Goal: Information Seeking & Learning: Learn about a topic

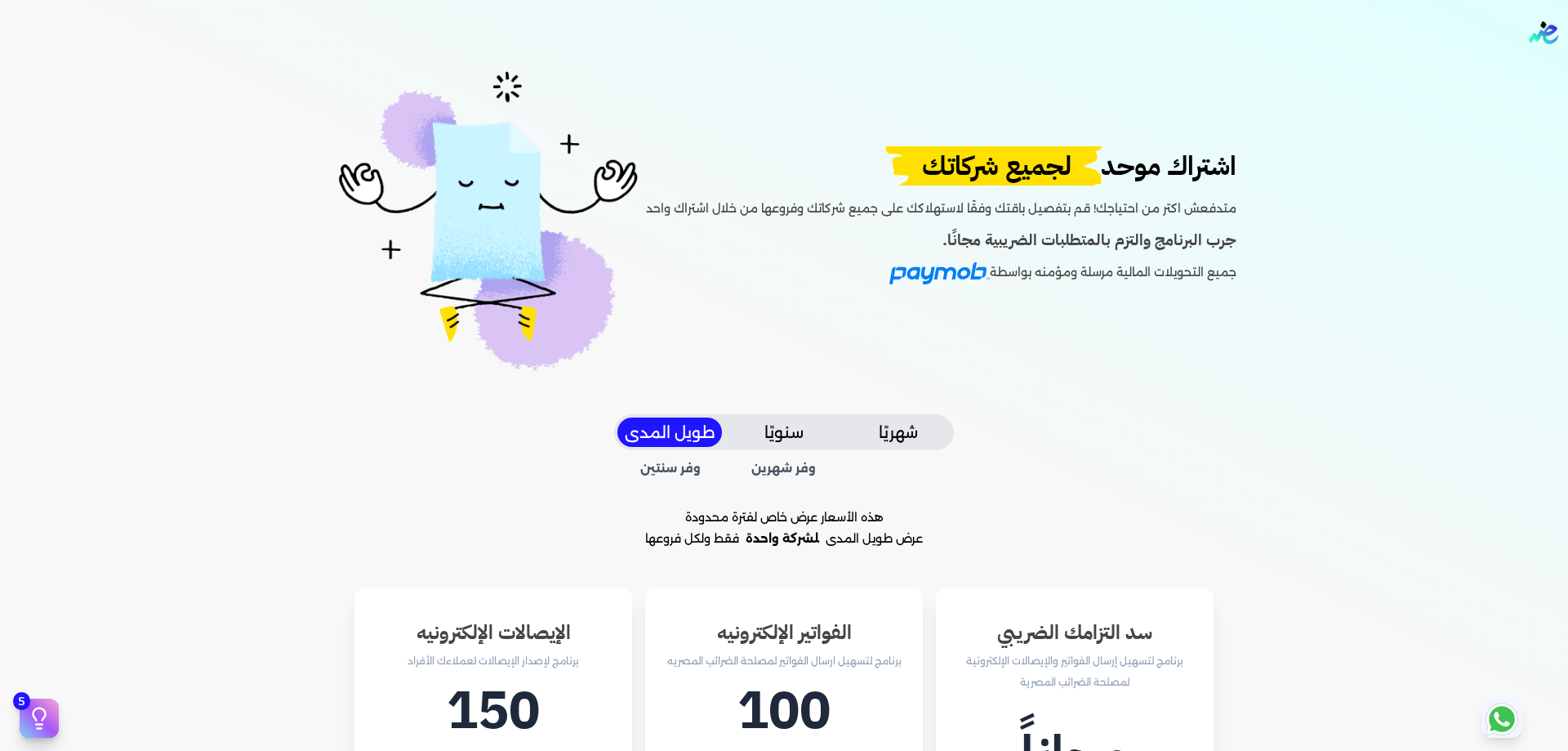
scroll to position [245, 0]
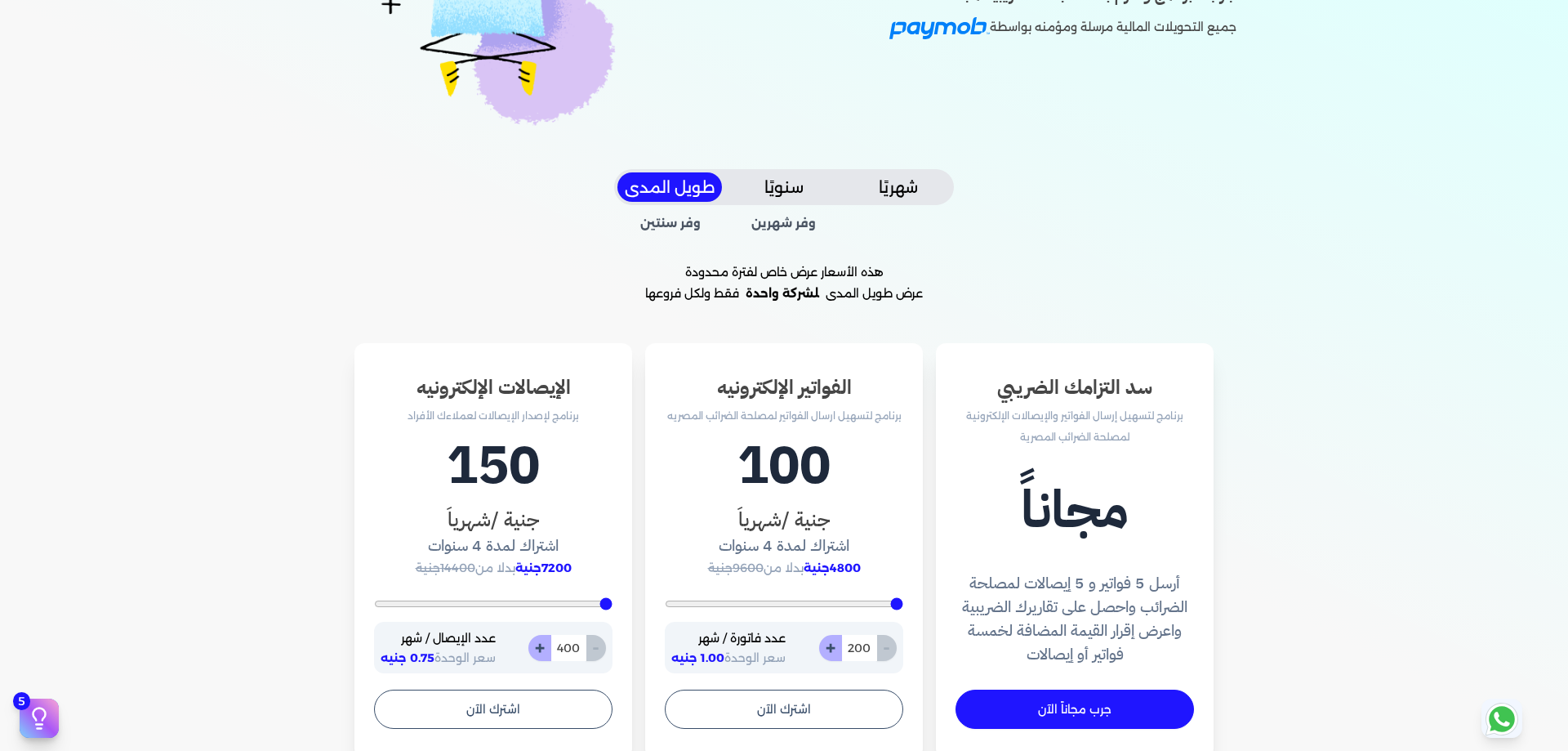
click at [887, 182] on button "شهريًا" at bounding box center [898, 187] width 105 height 31
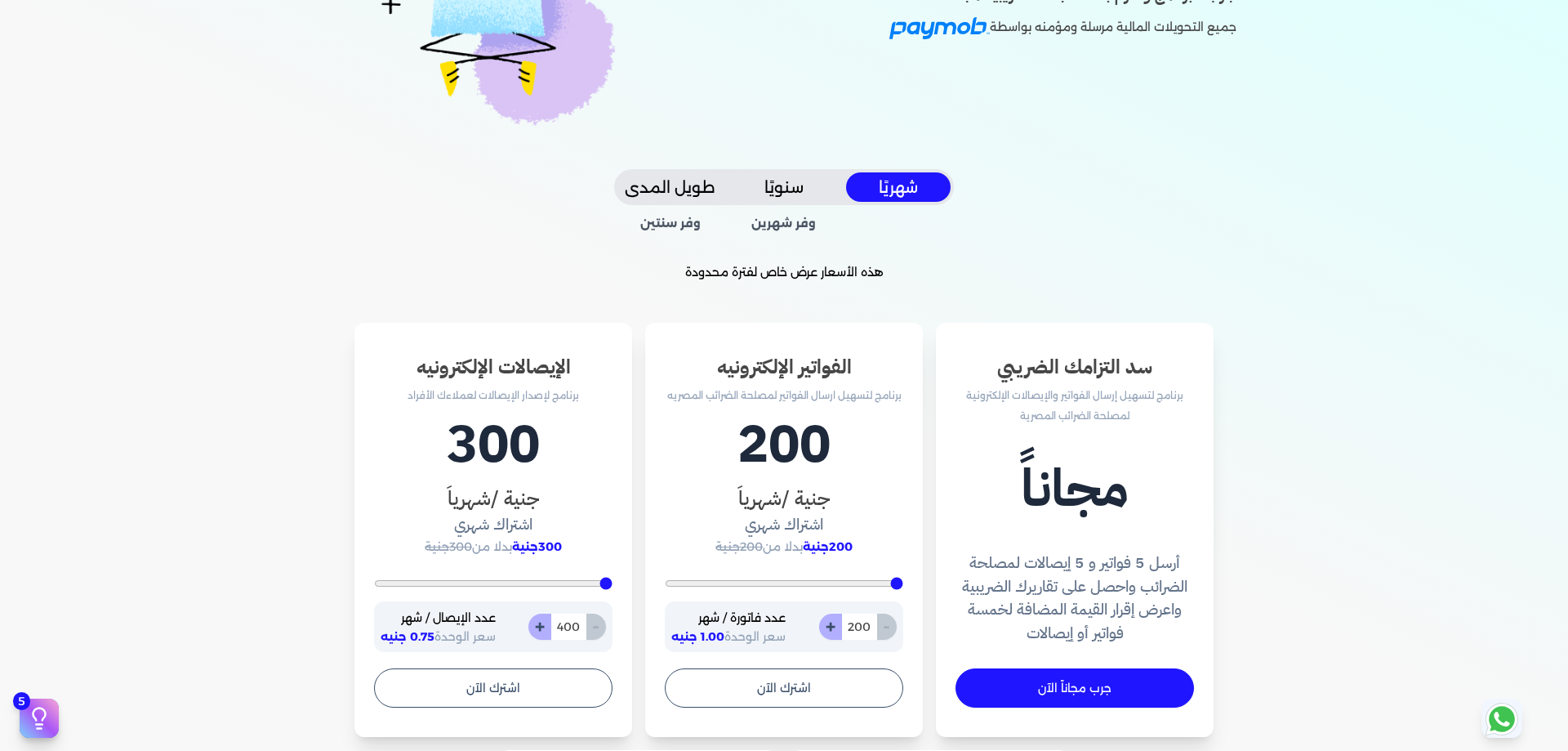
click at [1047, 562] on h4 "أرسل 5 فواتير و 5 إيصالات لمصلحة الضرائب واحصل على تقاريرك الضريبية واعرض إقرار…" at bounding box center [1074, 598] width 238 height 94
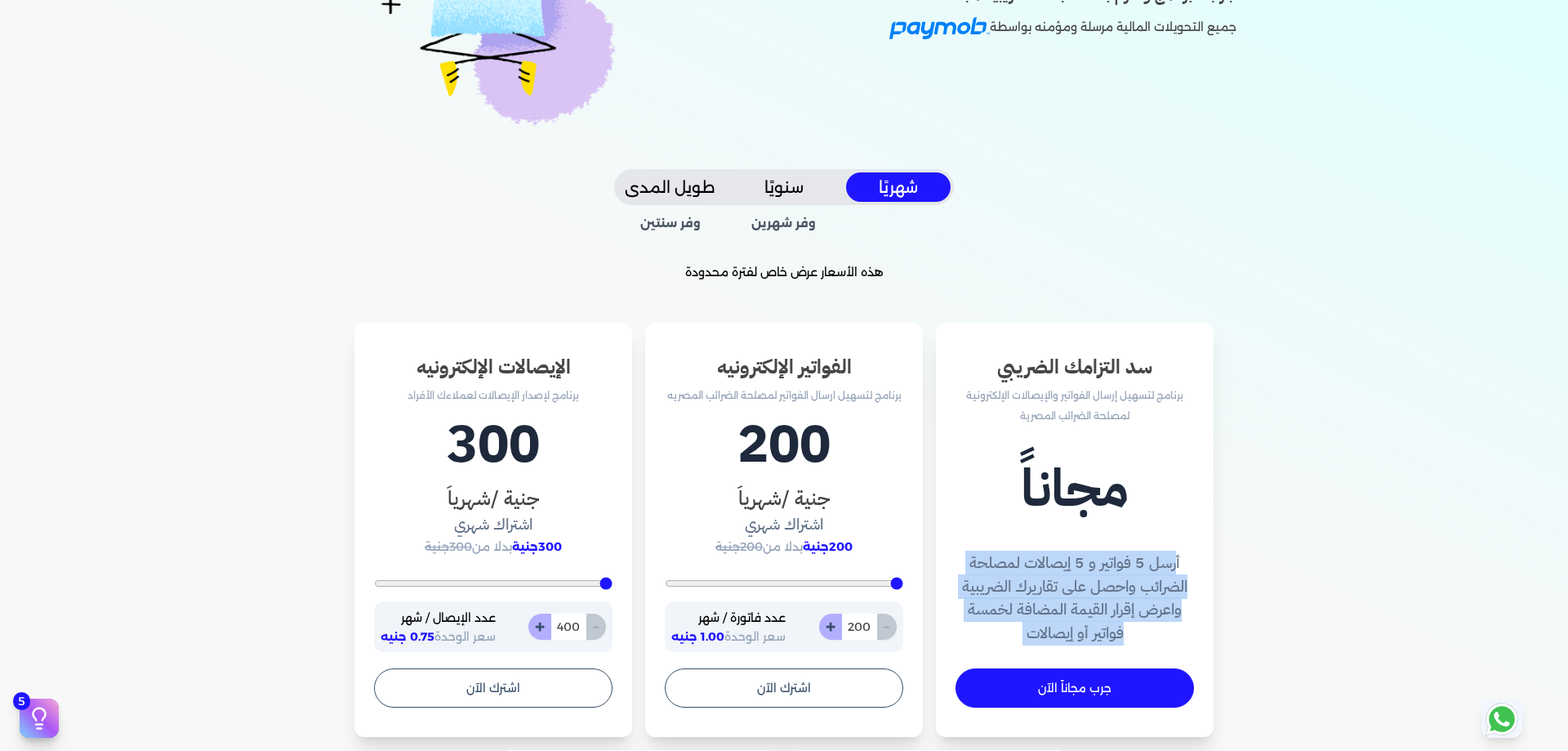
click at [1047, 562] on h4 "أرسل 5 فواتير و 5 إيصالات لمصلحة الضرائب واحصل على تقاريرك الضريبية واعرض إقرار…" at bounding box center [1074, 598] width 238 height 94
click at [1054, 572] on h4 "أرسل 5 فواتير و 5 إيصالات لمصلحة الضرائب واحصل على تقاريرك الضريبية واعرض إقرار…" at bounding box center [1074, 598] width 238 height 94
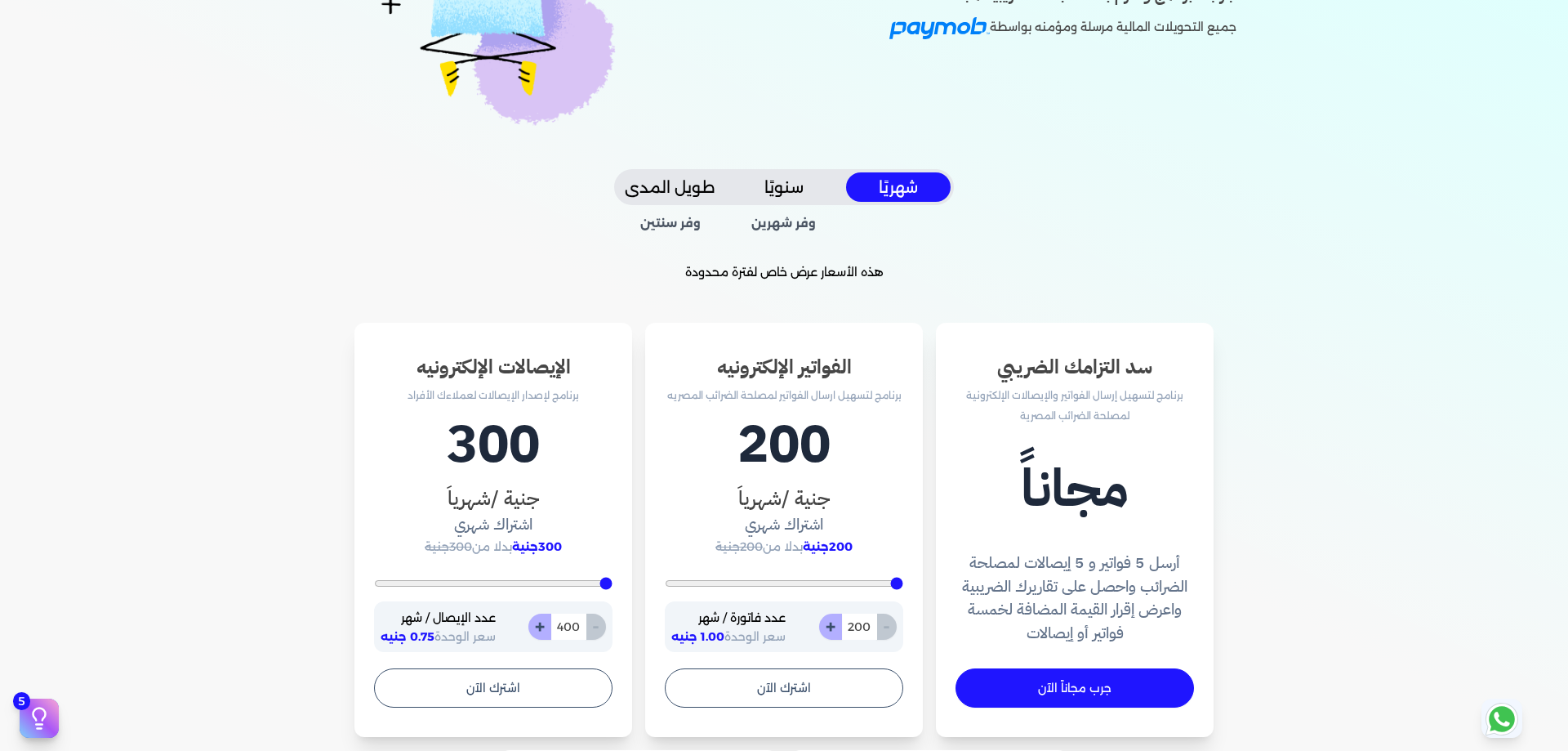
click at [780, 185] on button "سنويًا" at bounding box center [784, 187] width 105 height 31
click at [895, 184] on button "شهريًا" at bounding box center [898, 187] width 105 height 31
click at [786, 370] on h3 "الفواتير الإلكترونيه" at bounding box center [784, 367] width 238 height 30
click at [786, 371] on h3 "الفواتير الإلكترونيه" at bounding box center [784, 367] width 238 height 30
